Goal: Check status: Check status

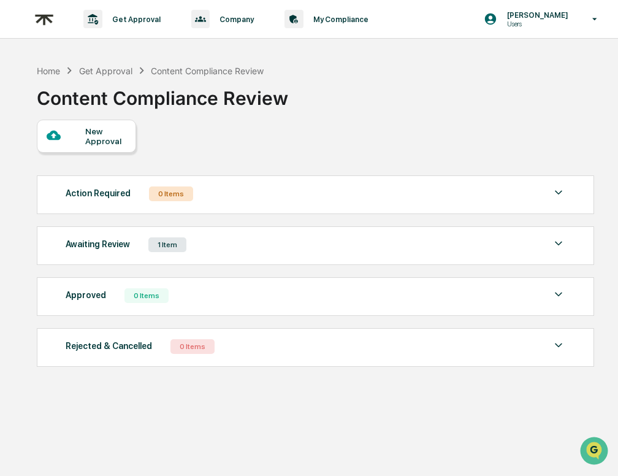
click at [223, 236] on div "Awaiting Review 1 Item File Name Review Id Created Date Requested By Compliance…" at bounding box center [315, 245] width 557 height 39
click at [229, 245] on div "Awaiting Review 1 Item" at bounding box center [316, 244] width 500 height 17
